Goal: Register for event/course

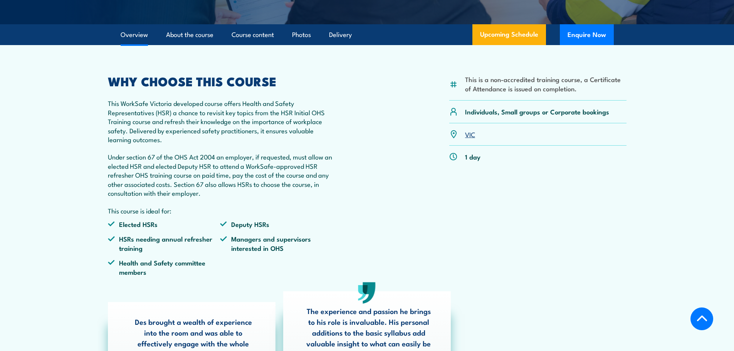
scroll to position [231, 0]
click at [497, 32] on link "Upcoming Schedule" at bounding box center [509, 35] width 74 height 21
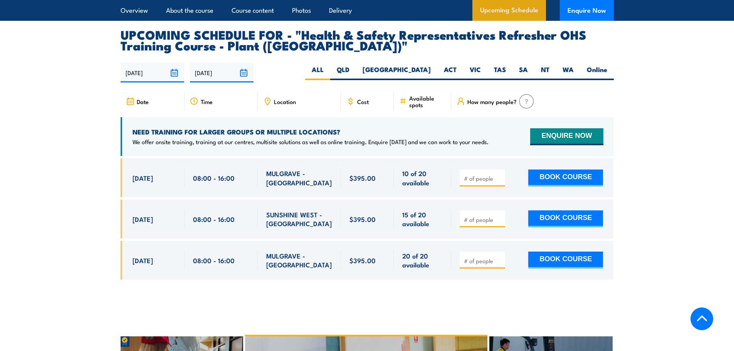
scroll to position [1386, 0]
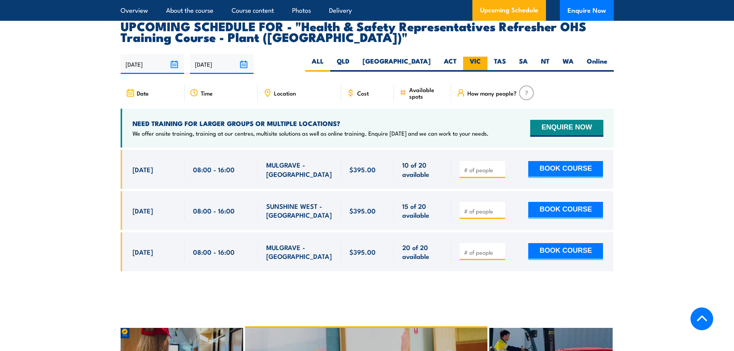
click at [480, 57] on label "VIC" at bounding box center [475, 64] width 24 height 15
click at [481, 57] on input "VIC" at bounding box center [483, 59] width 5 height 5
radio input "true"
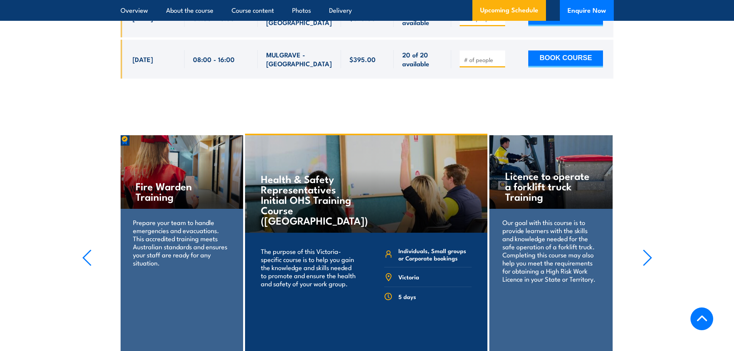
scroll to position [1617, 0]
